Goal: Find specific page/section: Find specific page/section

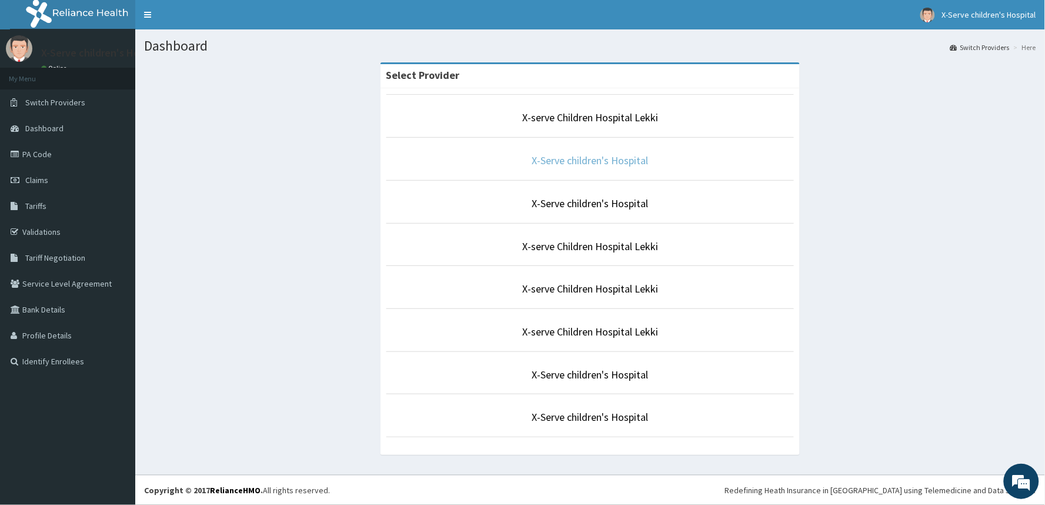
click at [609, 165] on link "X-Serve children's Hospital" at bounding box center [590, 161] width 116 height 14
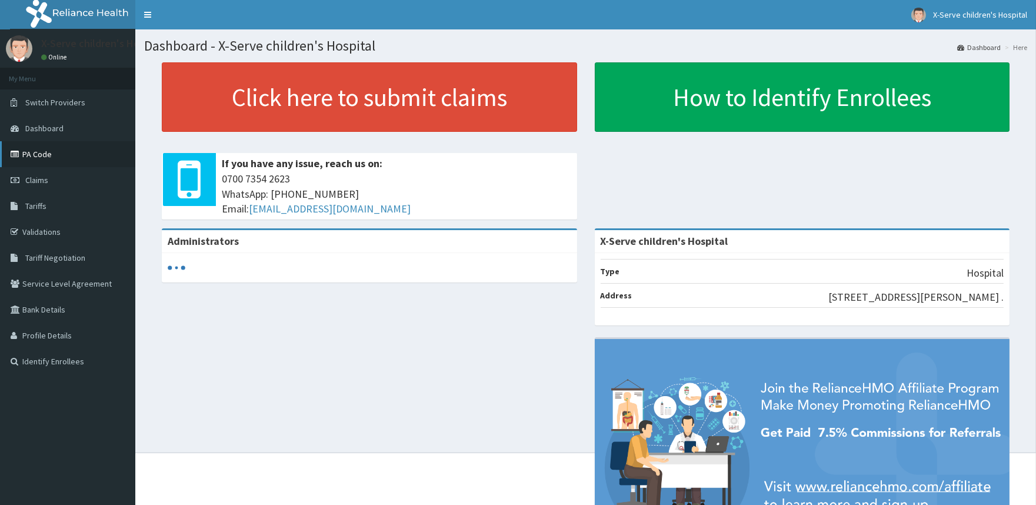
click at [38, 149] on link "PA Code" at bounding box center [67, 154] width 135 height 26
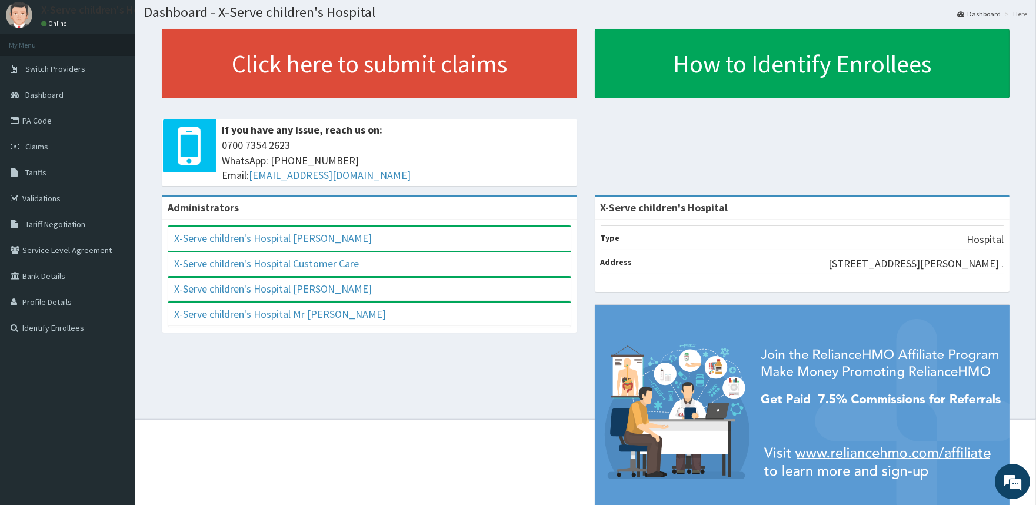
scroll to position [65, 0]
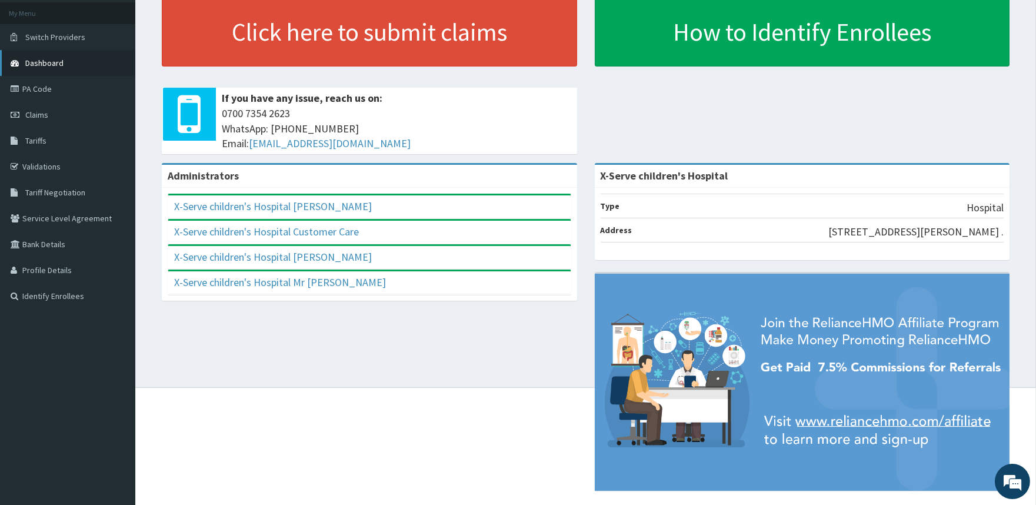
click at [32, 58] on span "Dashboard" at bounding box center [44, 63] width 38 height 11
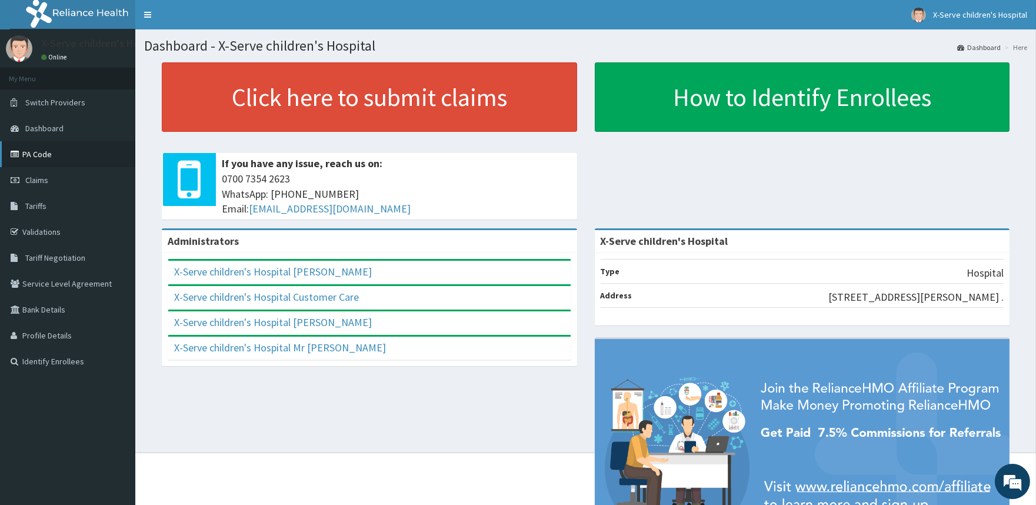
click at [42, 159] on link "PA Code" at bounding box center [67, 154] width 135 height 26
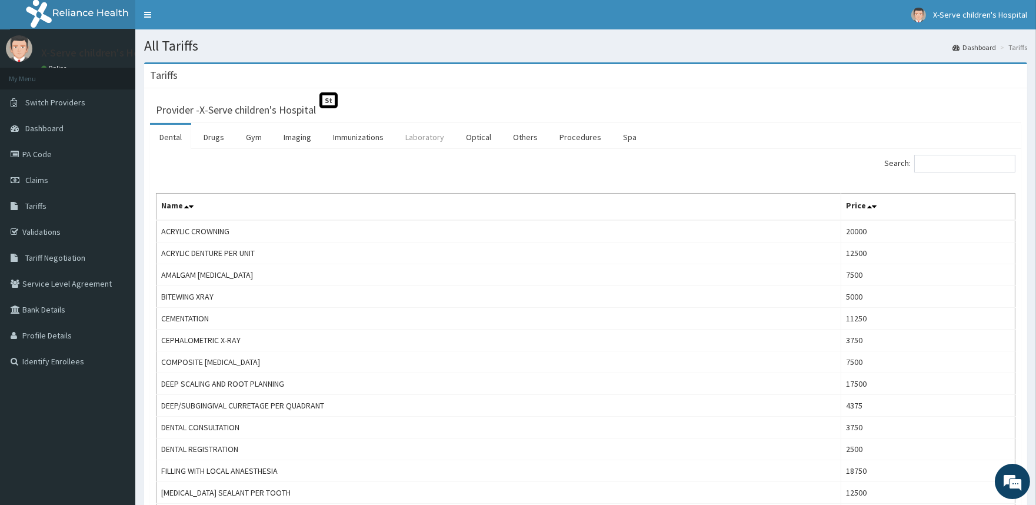
click at [435, 140] on link "Laboratory" at bounding box center [425, 137] width 58 height 25
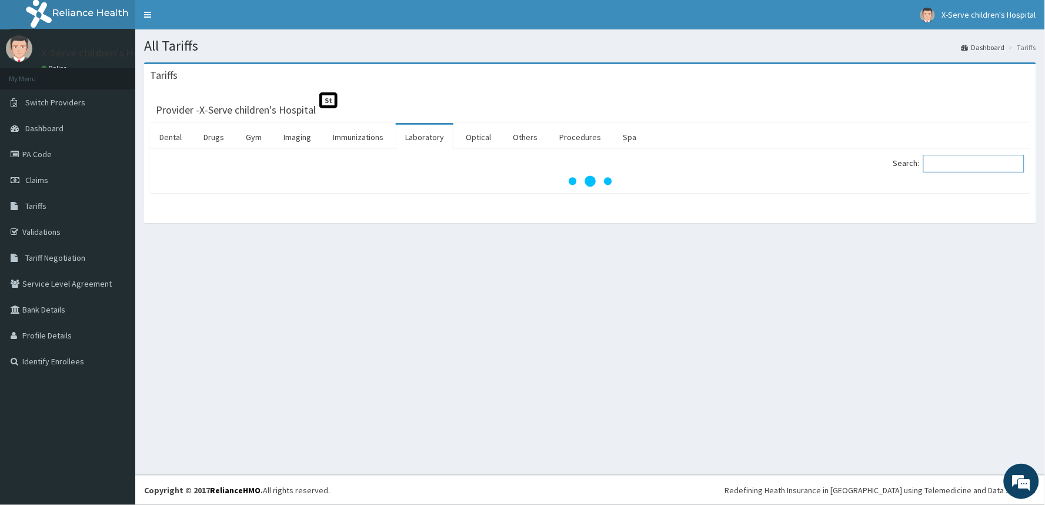
click at [941, 165] on input "Search:" at bounding box center [973, 164] width 101 height 18
type input "c"
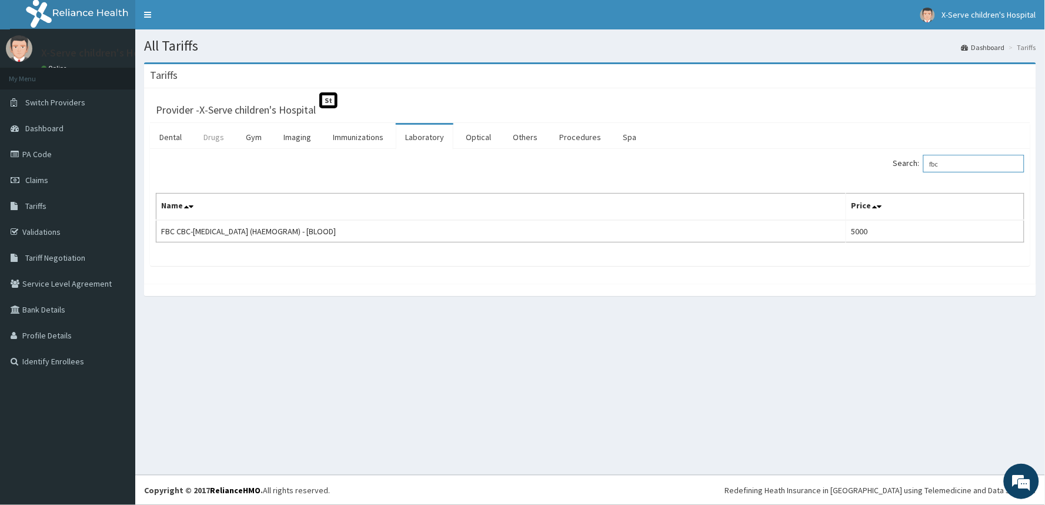
type input "fbc"
click at [200, 141] on link "Drugs" at bounding box center [213, 137] width 39 height 25
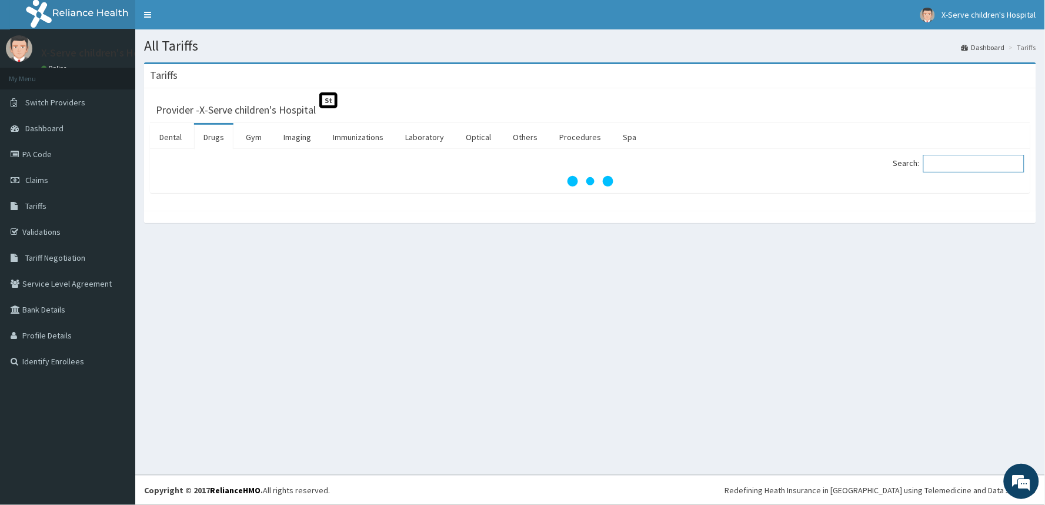
click at [949, 166] on input "Search:" at bounding box center [973, 164] width 101 height 18
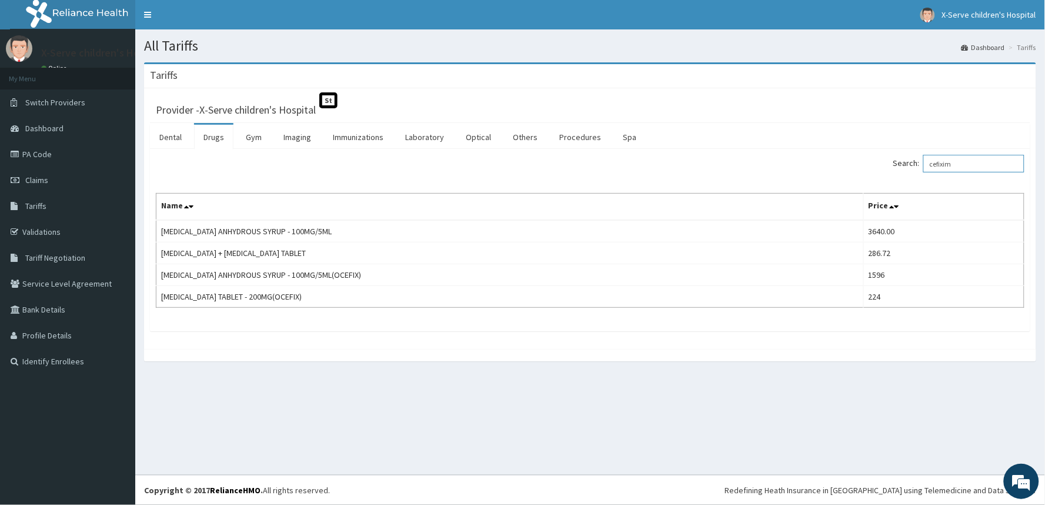
type input "cefixim"
